Goal: Task Accomplishment & Management: Use online tool/utility

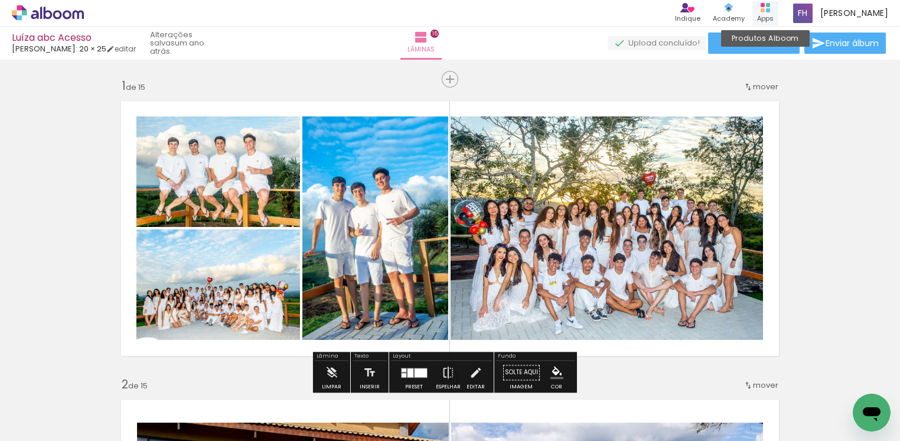
click at [770, 14] on div "Apps" at bounding box center [765, 19] width 17 height 10
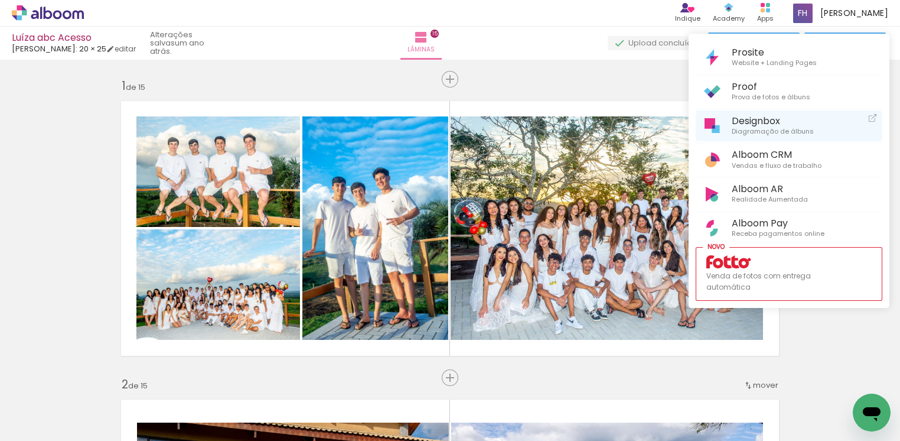
click at [767, 121] on span "Designbox" at bounding box center [773, 120] width 82 height 11
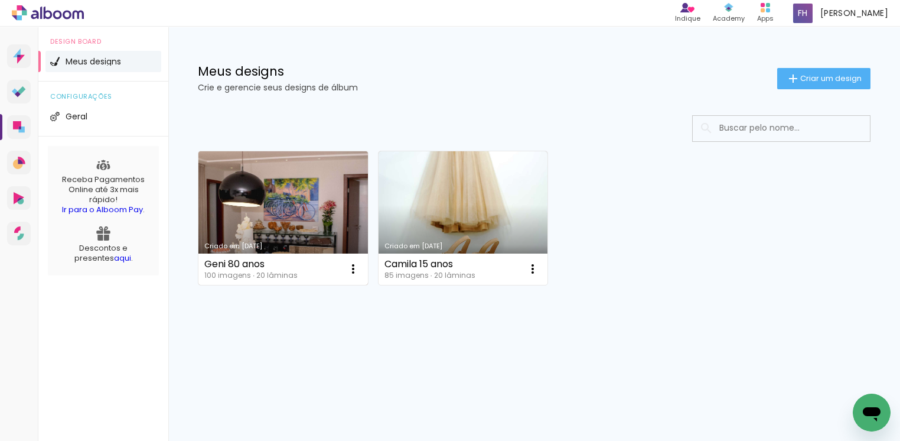
click at [322, 182] on link "Criado em [DATE]" at bounding box center [283, 218] width 170 height 134
click at [0, 0] on neon-animated-pages "Confirmar Cancelar" at bounding box center [0, 0] width 0 height 0
